Goal: Task Accomplishment & Management: Manage account settings

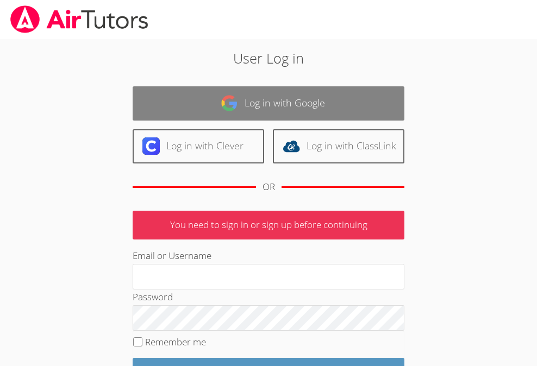
click at [285, 101] on link "Log in with Google" at bounding box center [269, 103] width 272 height 34
